Goal: Find specific page/section: Find specific page/section

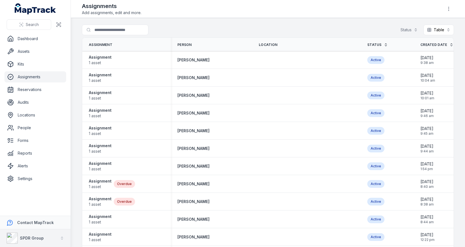
click at [43, 239] on button "SPDR Group" at bounding box center [35, 238] width 71 height 18
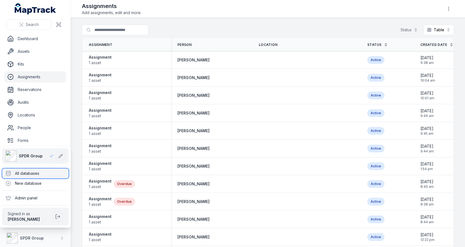
click at [52, 174] on div "All databases" at bounding box center [35, 174] width 66 height 10
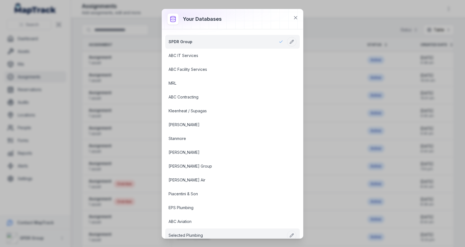
click at [194, 233] on link "Selected Plumbing" at bounding box center [226, 236] width 115 height 6
